Goal: Task Accomplishment & Management: Manage account settings

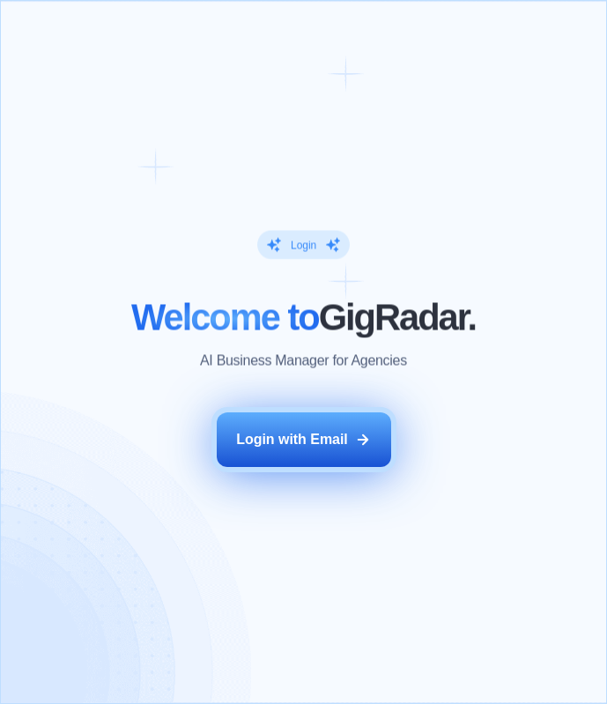
click at [313, 425] on button "Login with Email" at bounding box center [304, 439] width 175 height 55
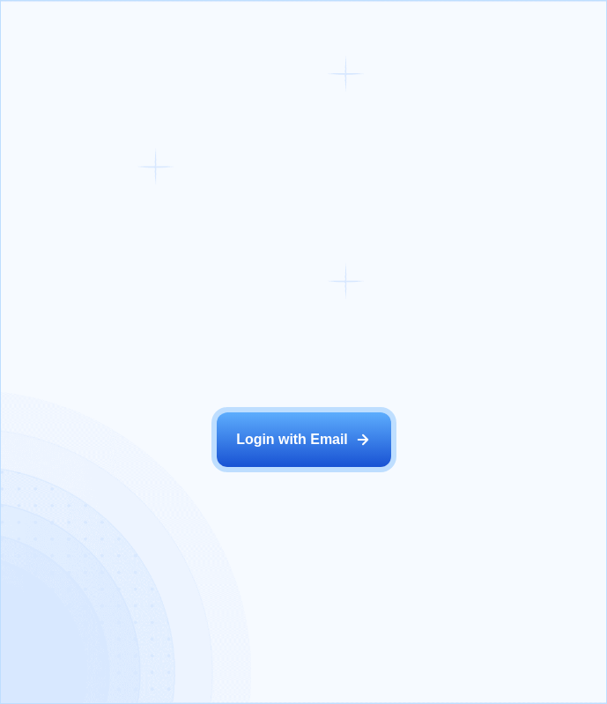
click at [187, 82] on div "Login ‍ Welcome to GigRadar. AI Business Manager for Agencies Login with Email …" at bounding box center [303, 352] width 607 height 704
